Goal: Download file/media

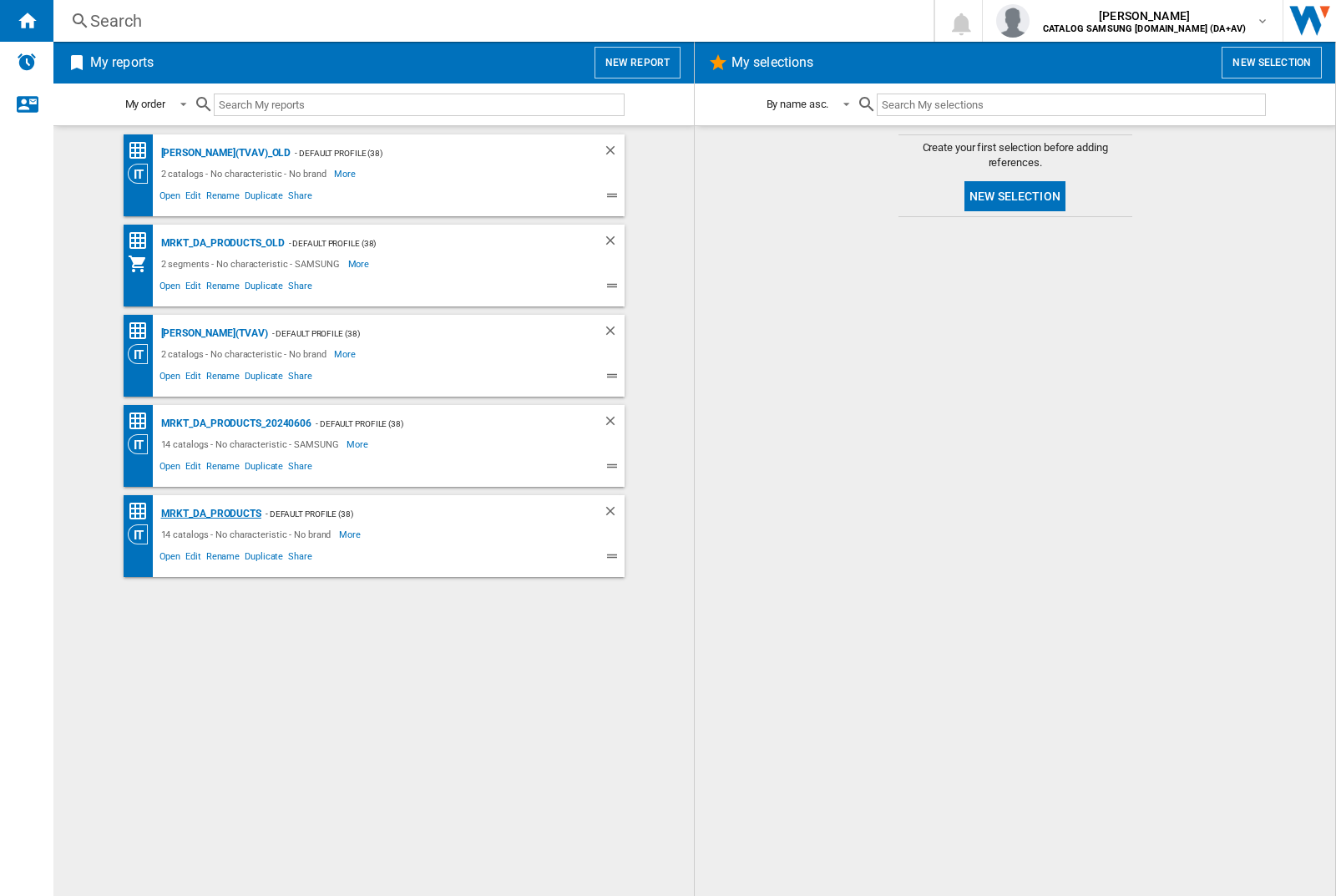
click at [211, 513] on div "MRKT_DA_PRODUCTS" at bounding box center [210, 514] width 105 height 21
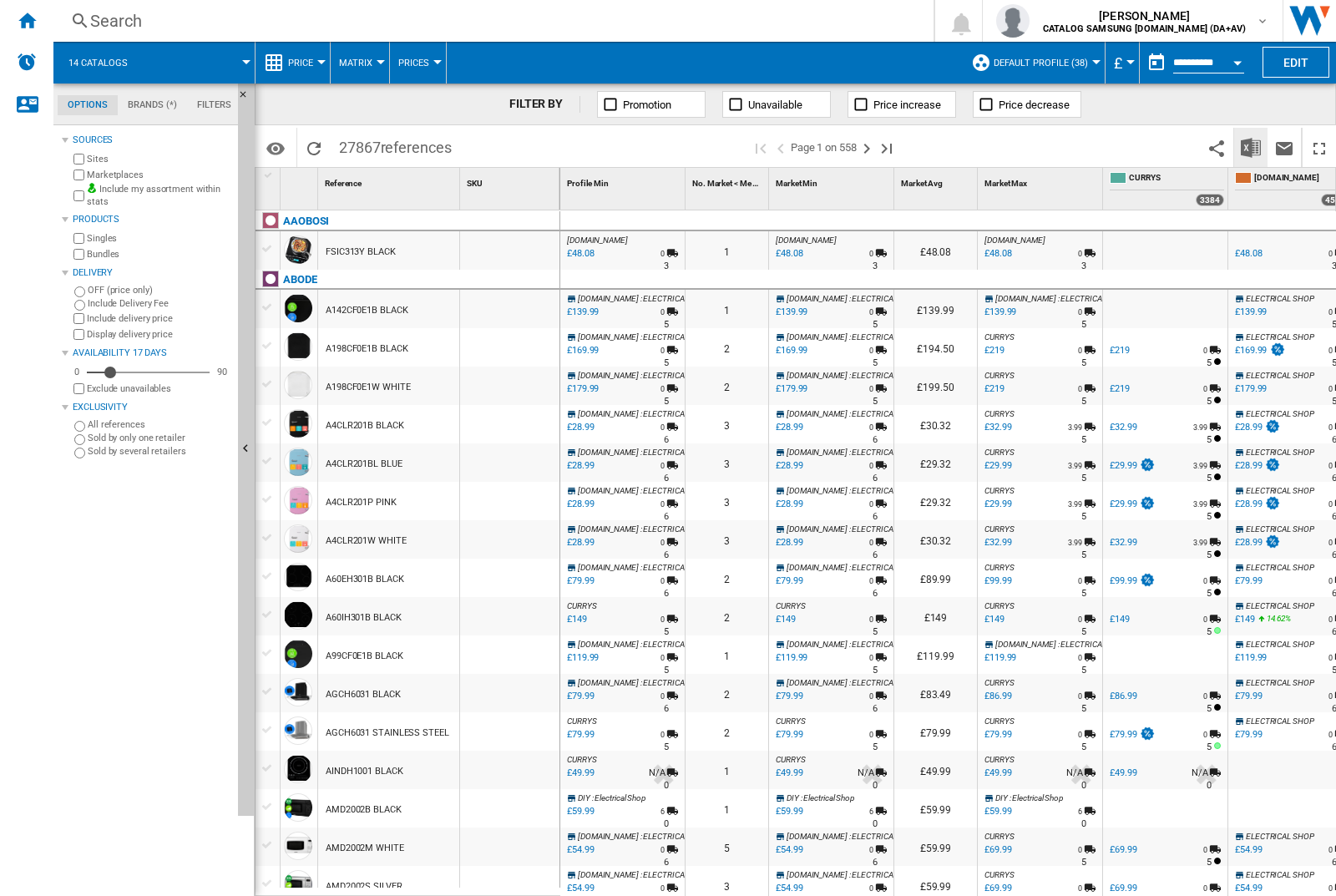
click at [1250, 147] on img "Download in Excel" at bounding box center [1251, 147] width 20 height 20
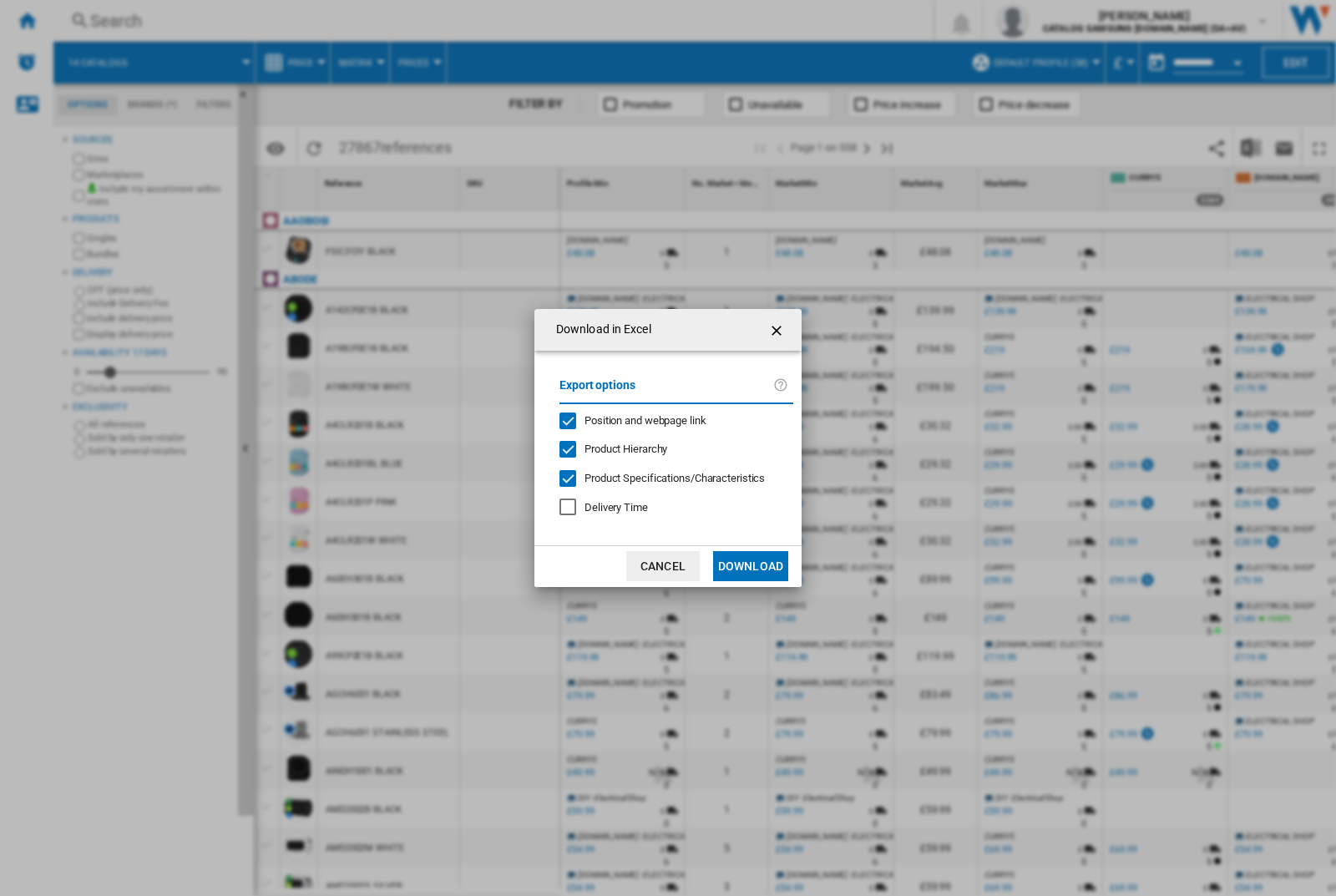
click at [634, 419] on span "Position and webpage link" at bounding box center [645, 420] width 122 height 12
click at [751, 566] on button "Download" at bounding box center [751, 566] width 76 height 30
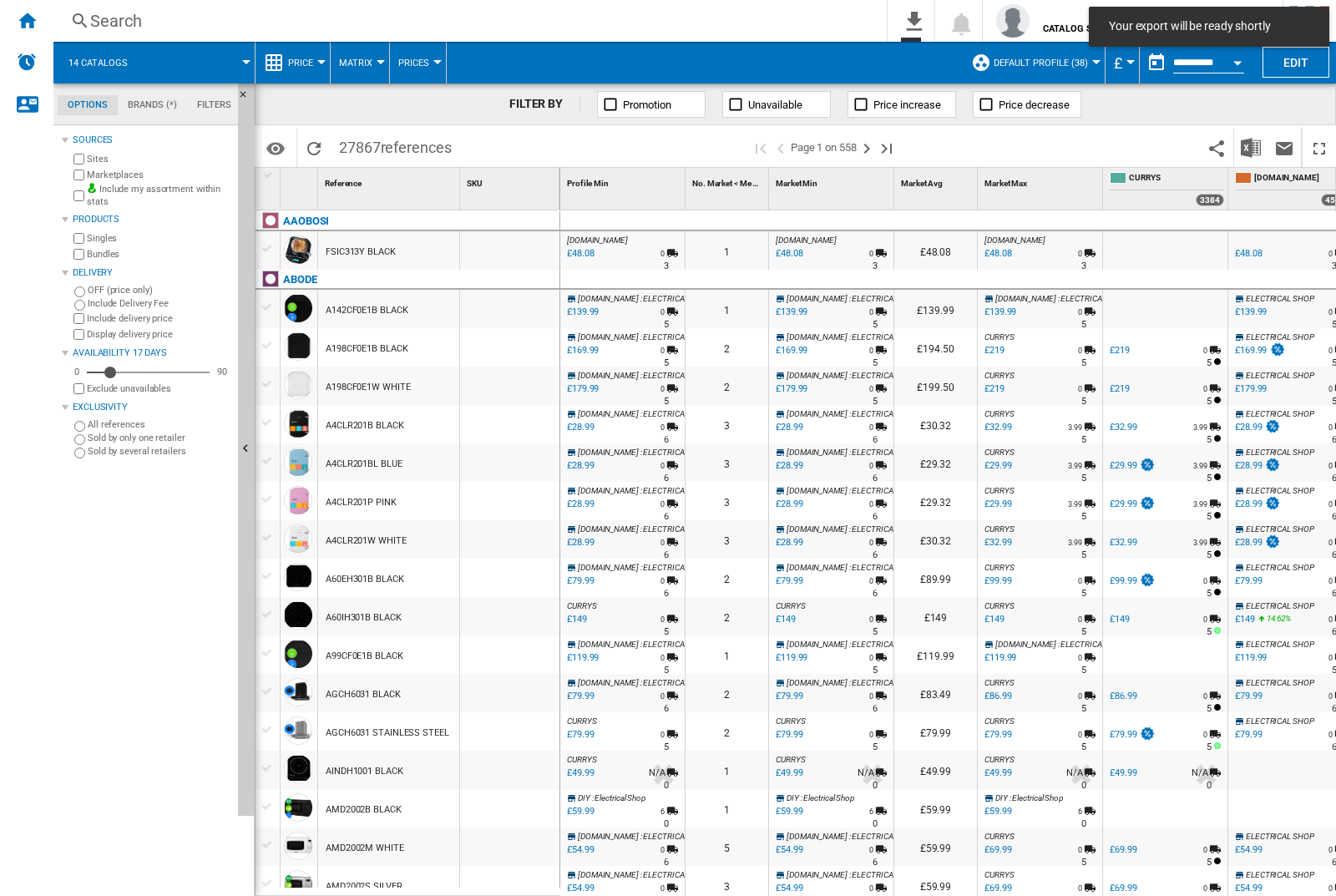
click at [529, 247] on div at bounding box center [510, 250] width 99 height 38
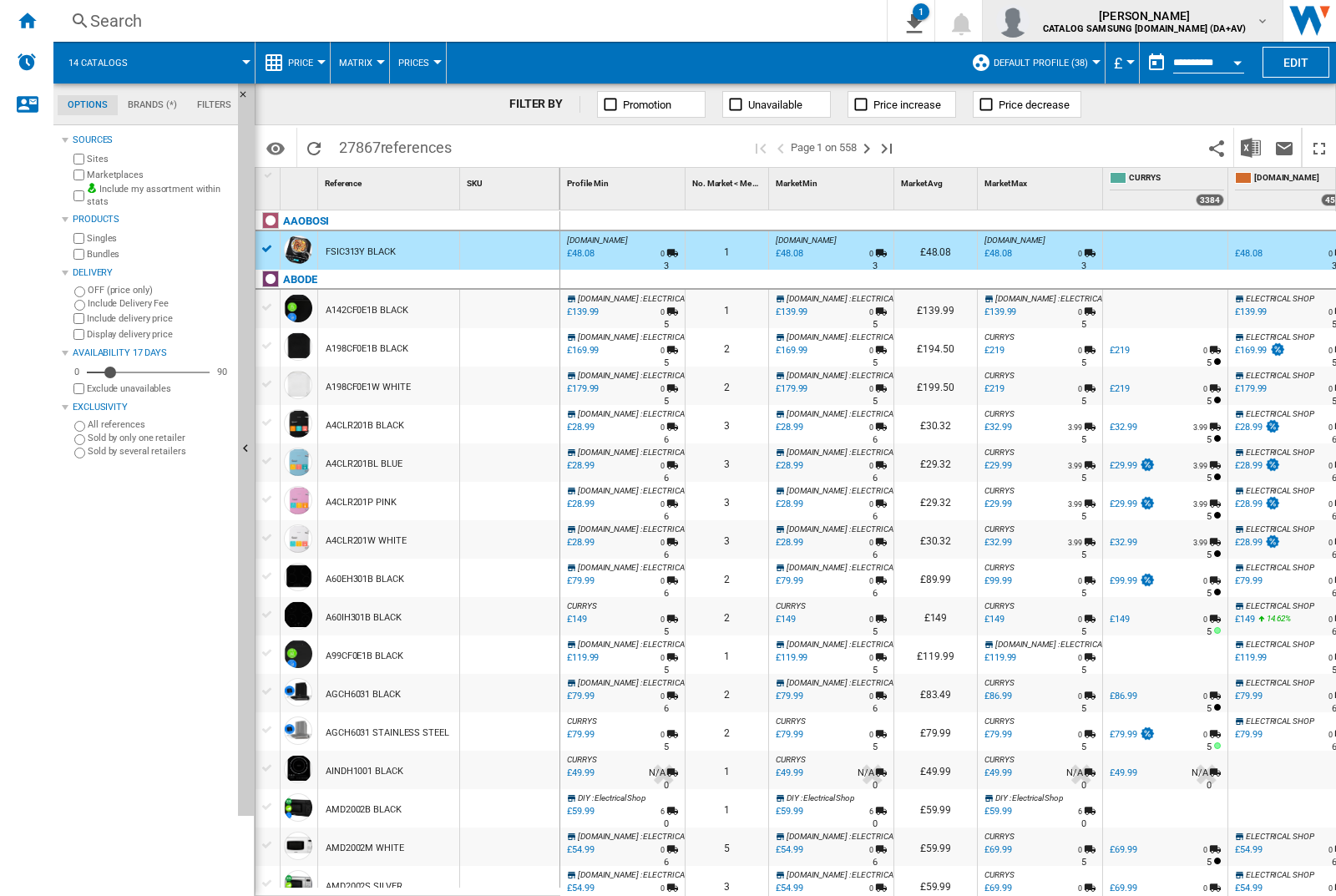
click at [1030, 21] on img "button" at bounding box center [1014, 21] width 34 height 34
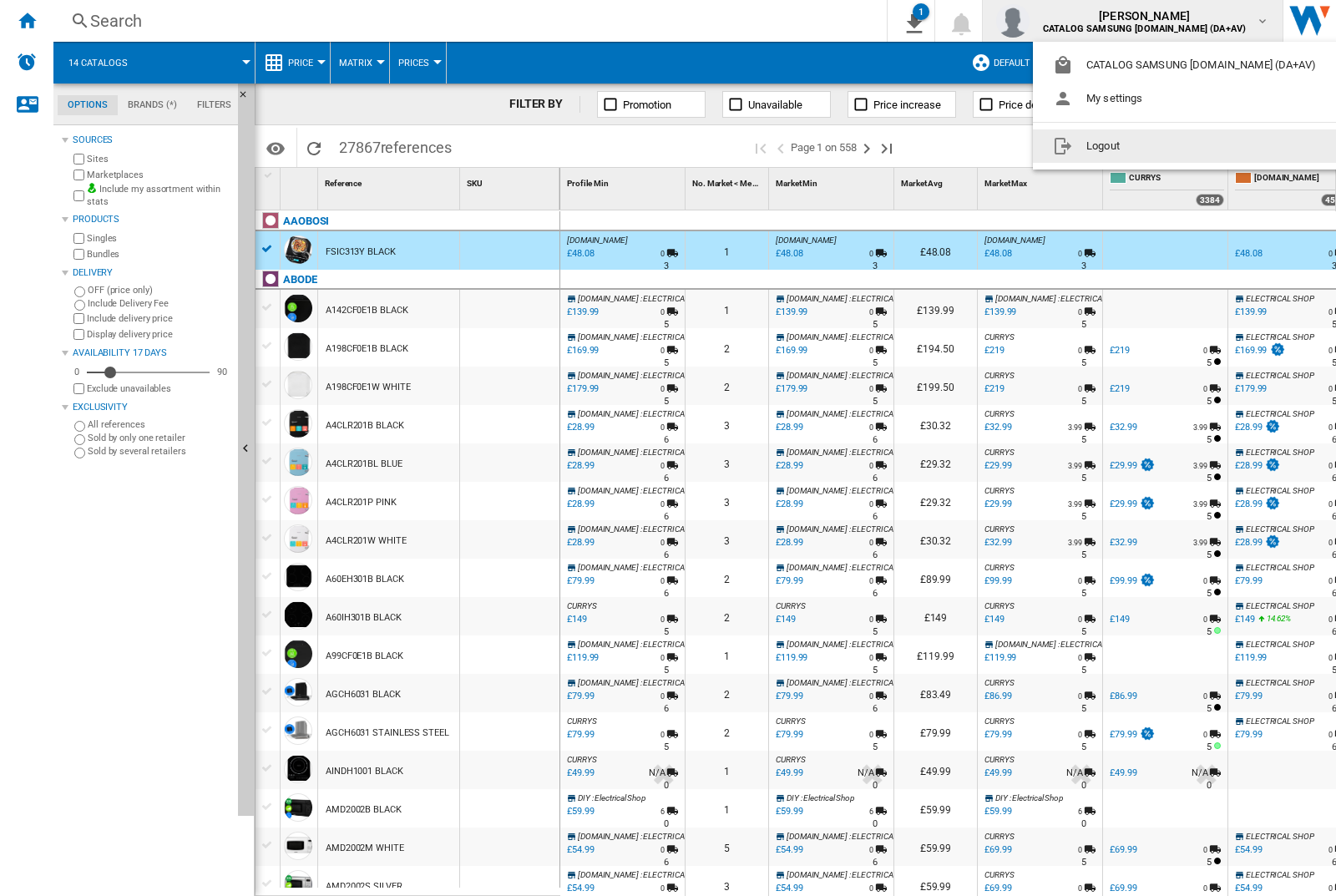
click at [1162, 147] on button "Logout" at bounding box center [1188, 147] width 310 height 34
